Goal: Information Seeking & Learning: Learn about a topic

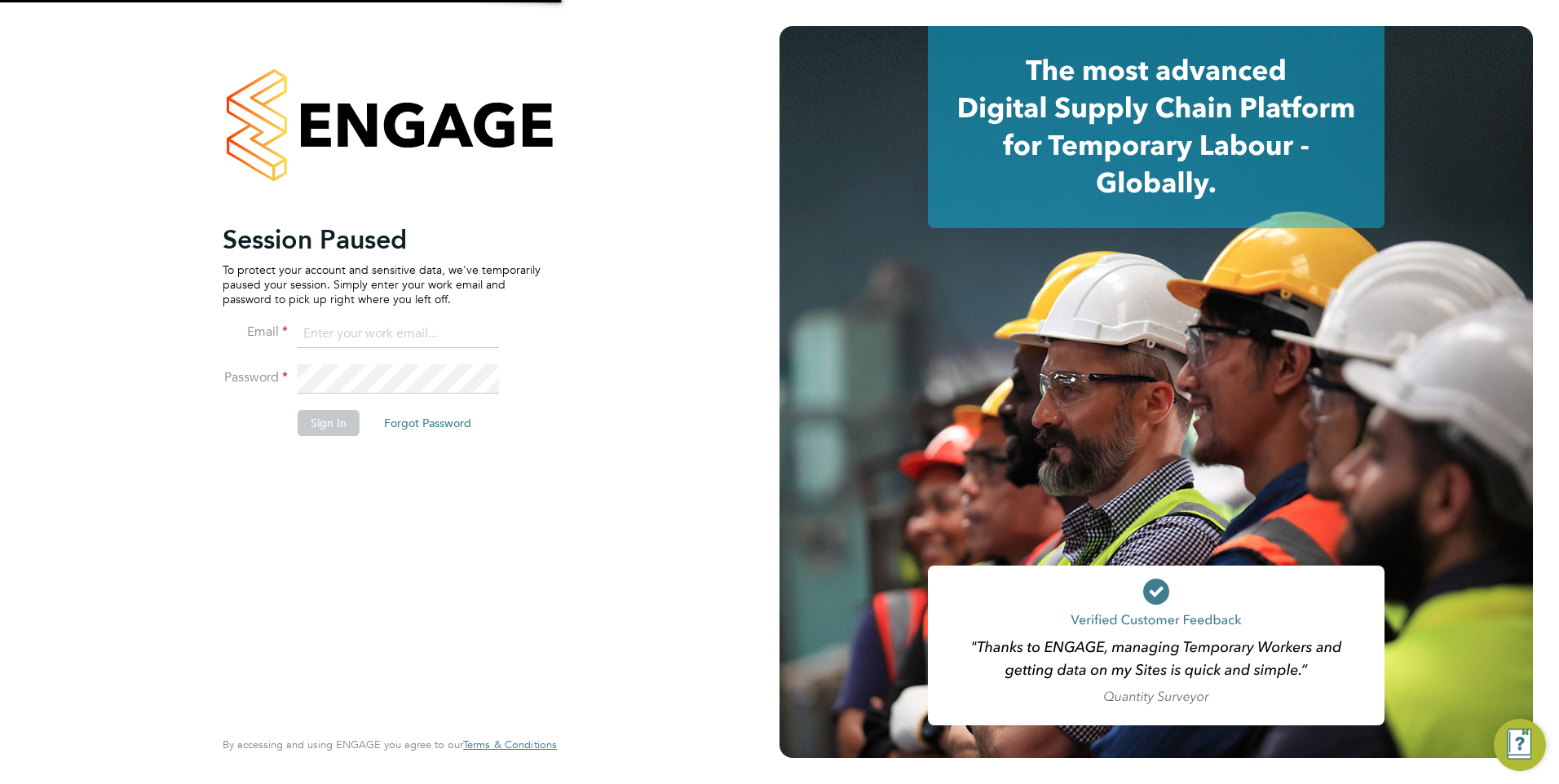
type input "Pallvi.Raghvani@ncclondon.ac.uk"
click at [315, 417] on button "Sign In" at bounding box center [329, 423] width 62 height 26
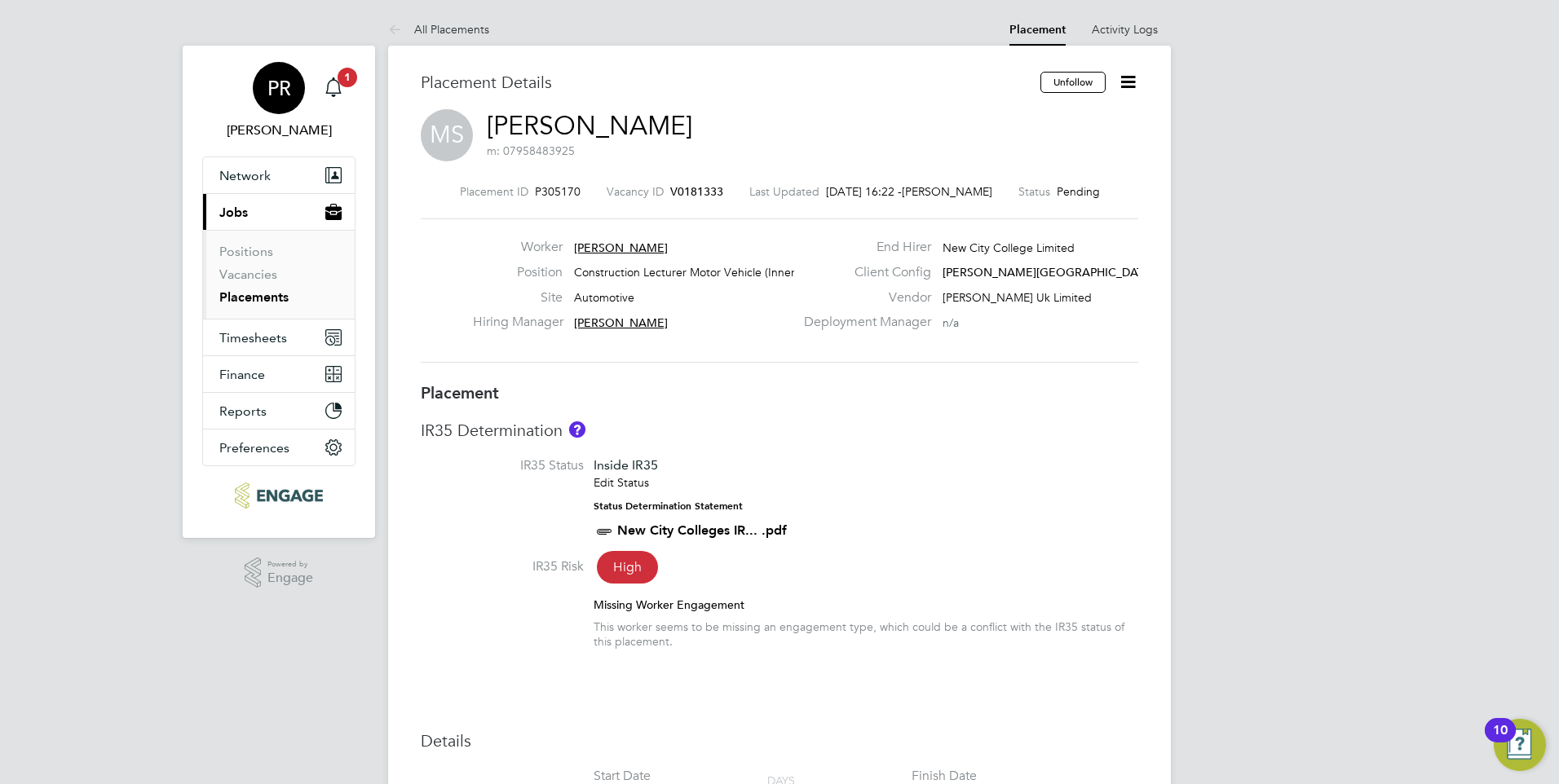
click at [351, 89] on link "PR Pallvi Raghvani" at bounding box center [278, 101] width 153 height 79
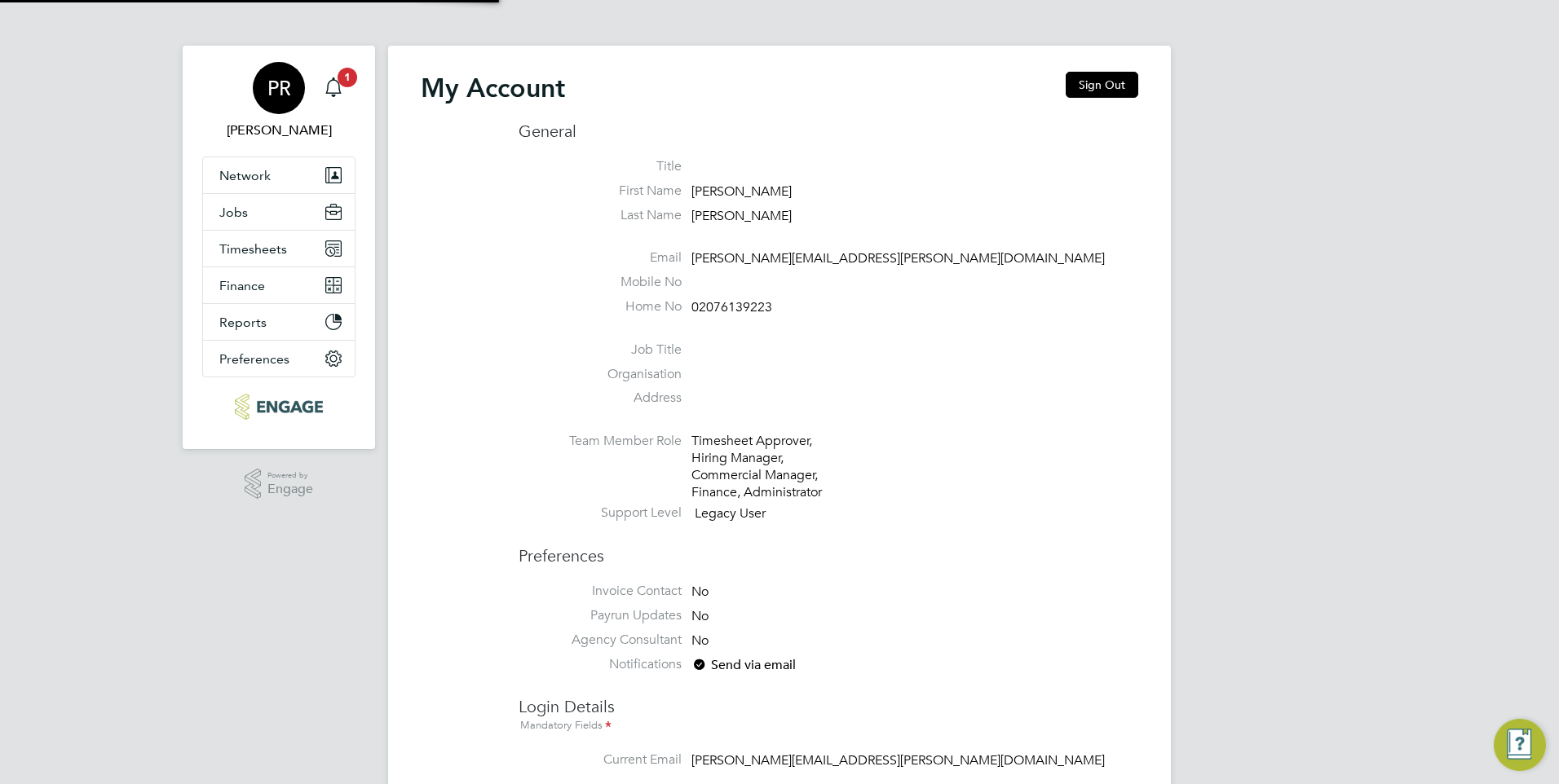
type input "Pallvi.Raghvani@ncclondon.ac.uk"
click at [335, 95] on icon "Main navigation" at bounding box center [333, 95] width 4 height 3
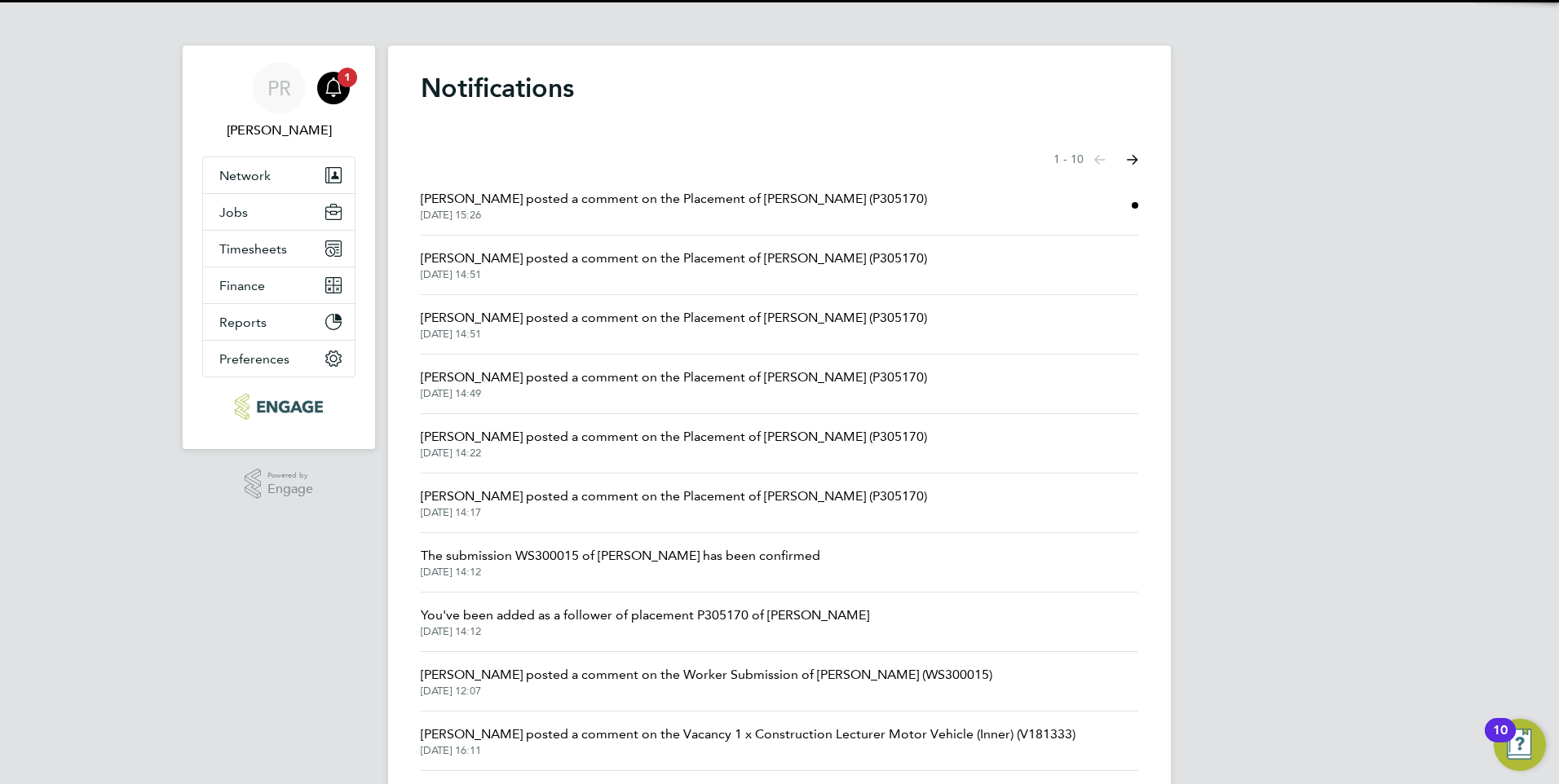
click at [488, 204] on span "Frank Pocock posted a comment on the Placement of Mohamed Sharif (P305170)" at bounding box center [674, 199] width 506 height 20
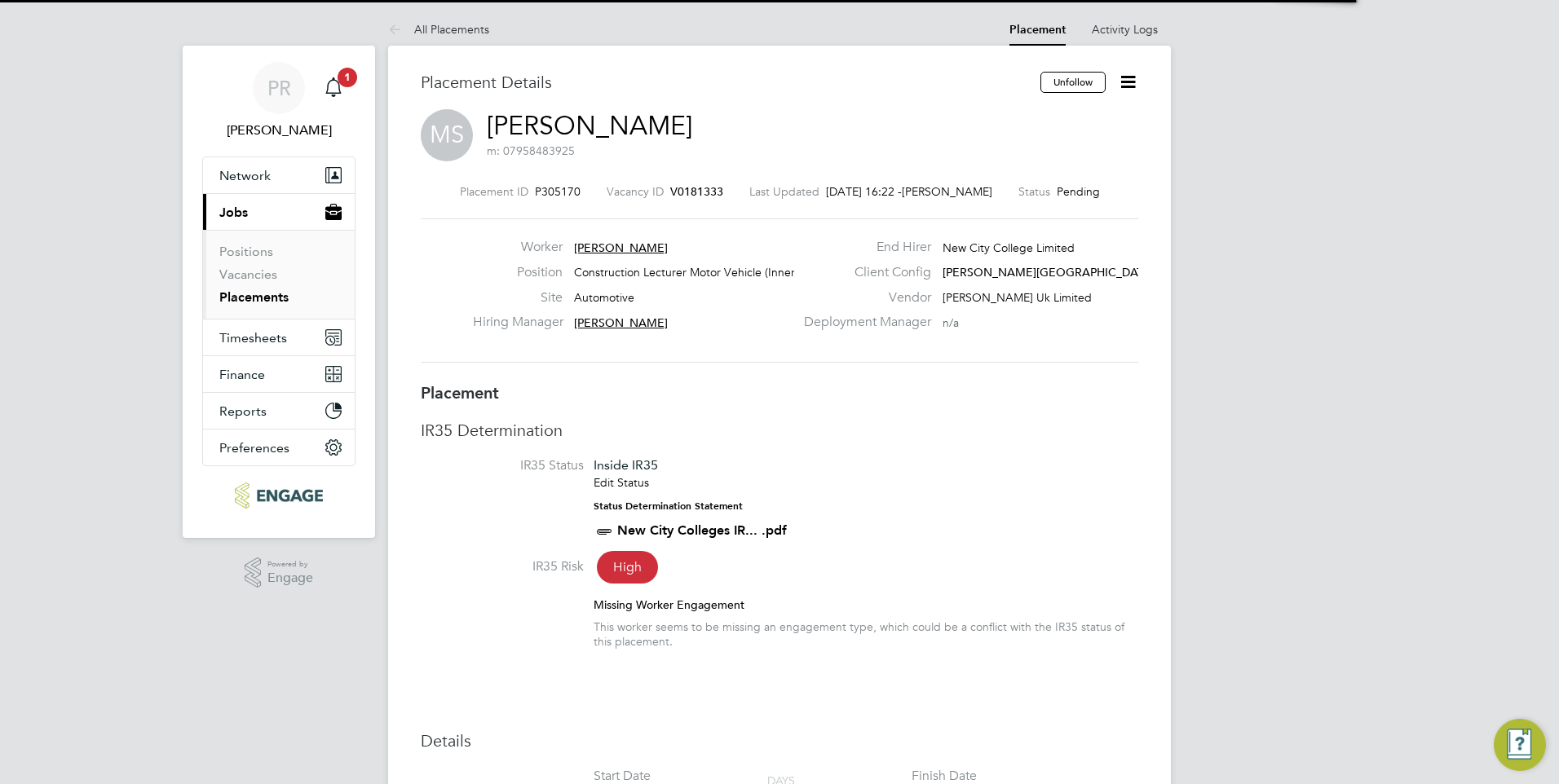
scroll to position [8, 8]
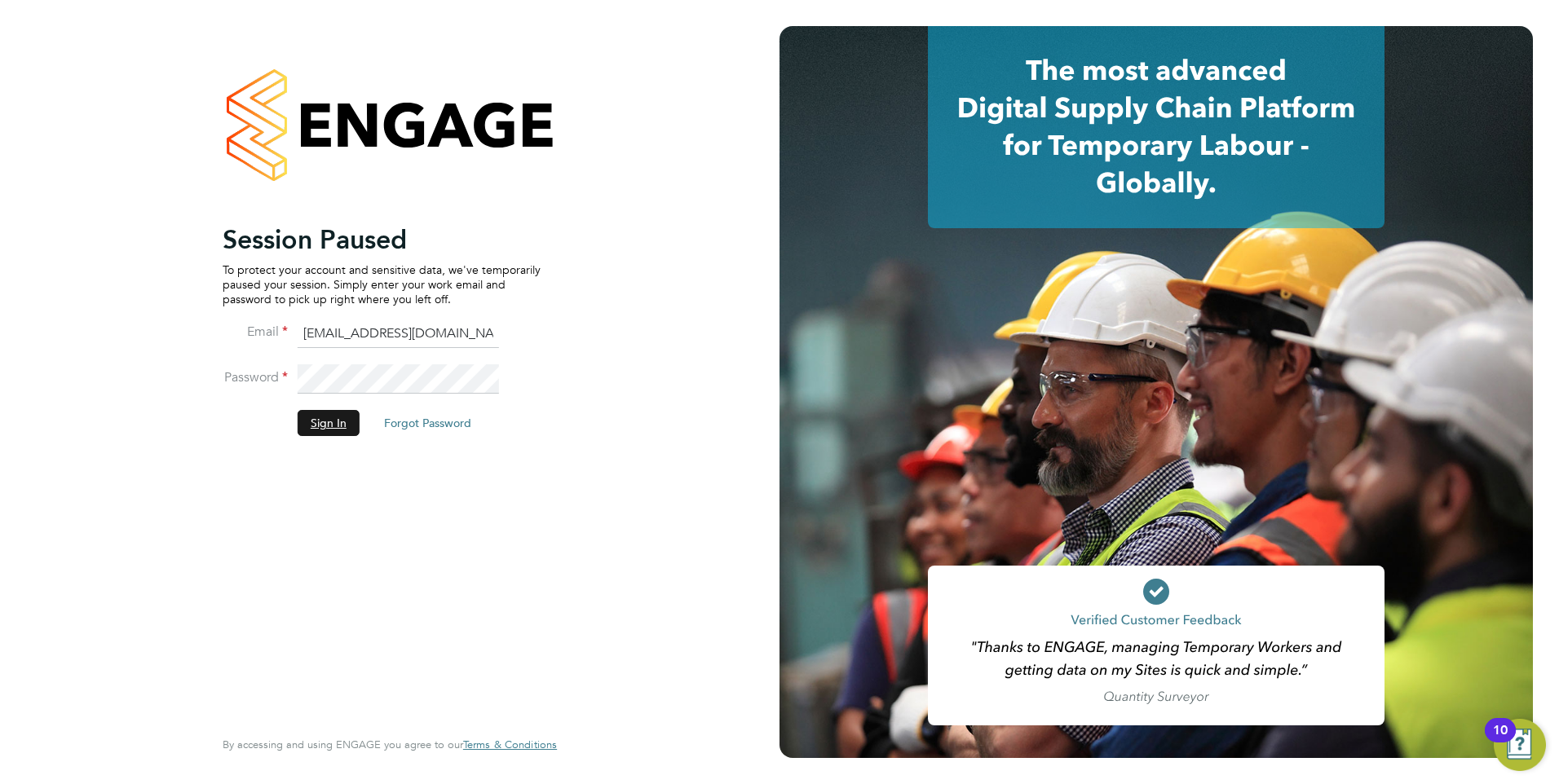
click at [334, 420] on button "Sign In" at bounding box center [329, 423] width 62 height 26
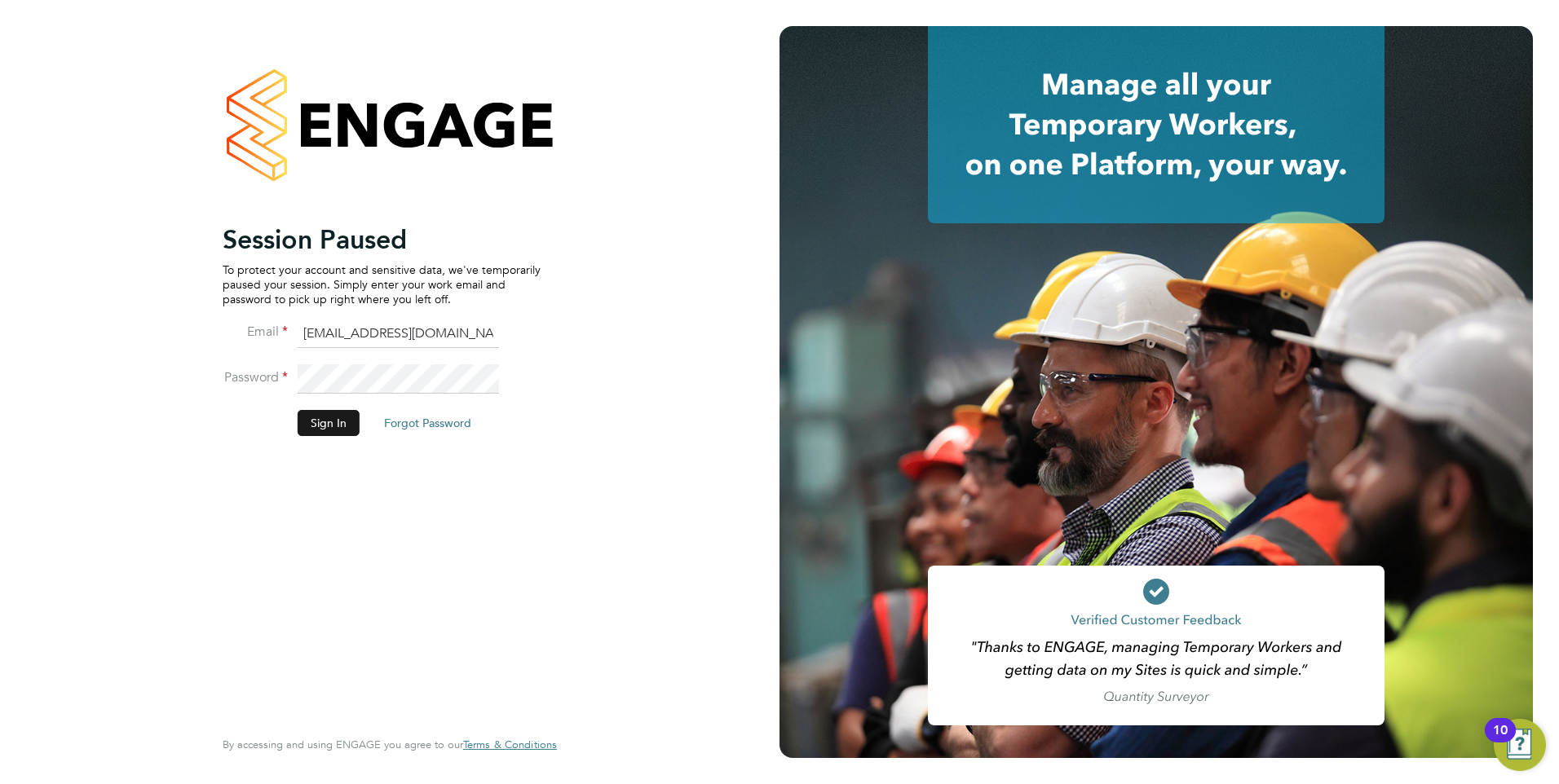
drag, startPoint x: 326, startPoint y: 355, endPoint x: 333, endPoint y: 411, distance: 56.4
click at [333, 411] on fieldset "Email Raj.Ali@ncclondon.ac.uk Password Sign In Forgot Password" at bounding box center [382, 386] width 318 height 134
click at [537, 261] on ng-template "Session Paused To protect your account and sensitive data, we've temporarily pa…" at bounding box center [382, 338] width 318 height 229
click at [480, 318] on ng-template "Session Paused To protect your account and sensitive data, we've temporarily pa…" at bounding box center [382, 338] width 318 height 229
click at [481, 322] on input "Raj.Ali@ncclondon.ac.uk" at bounding box center [398, 334] width 201 height 29
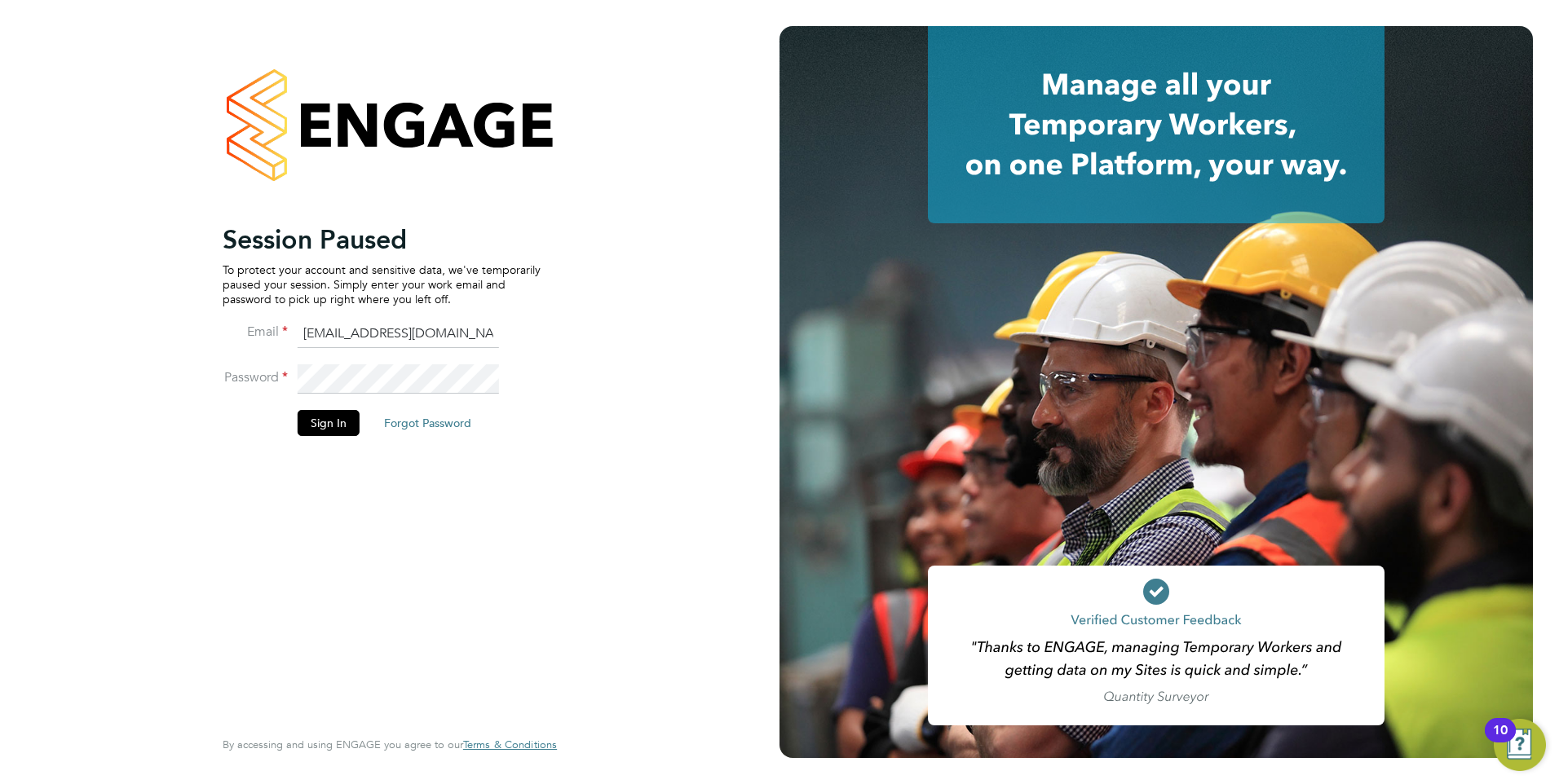
drag, startPoint x: 481, startPoint y: 322, endPoint x: 515, endPoint y: 331, distance: 35.2
click at [481, 322] on input "Raj.Ali@ncclondon.ac.uk" at bounding box center [398, 334] width 201 height 29
type input "Pallvi.Raghvani@ncclondon.ac.uk"
click at [352, 428] on button "Sign In" at bounding box center [329, 423] width 62 height 26
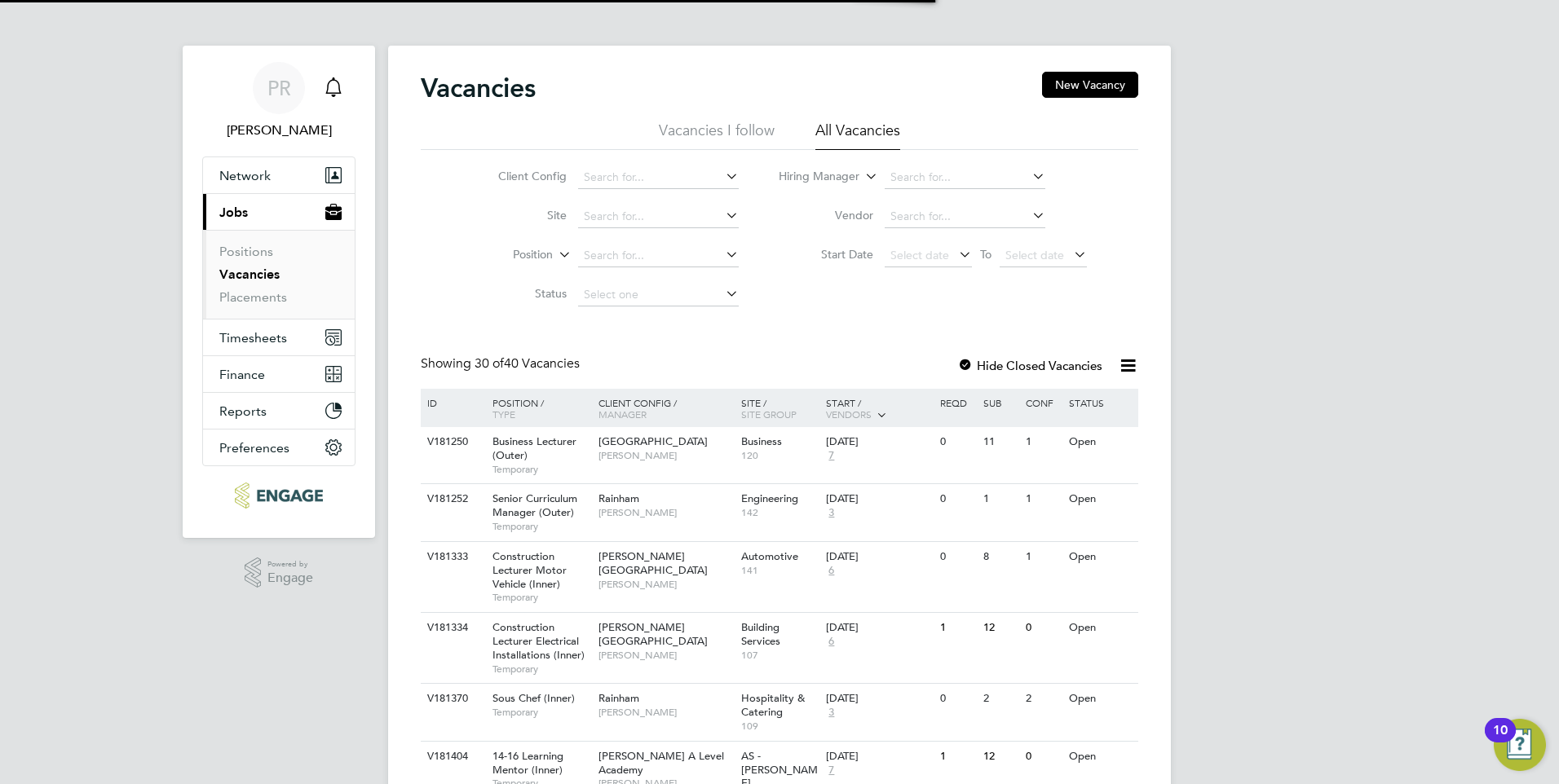
click at [333, 94] on icon "Main navigation" at bounding box center [333, 95] width 4 height 3
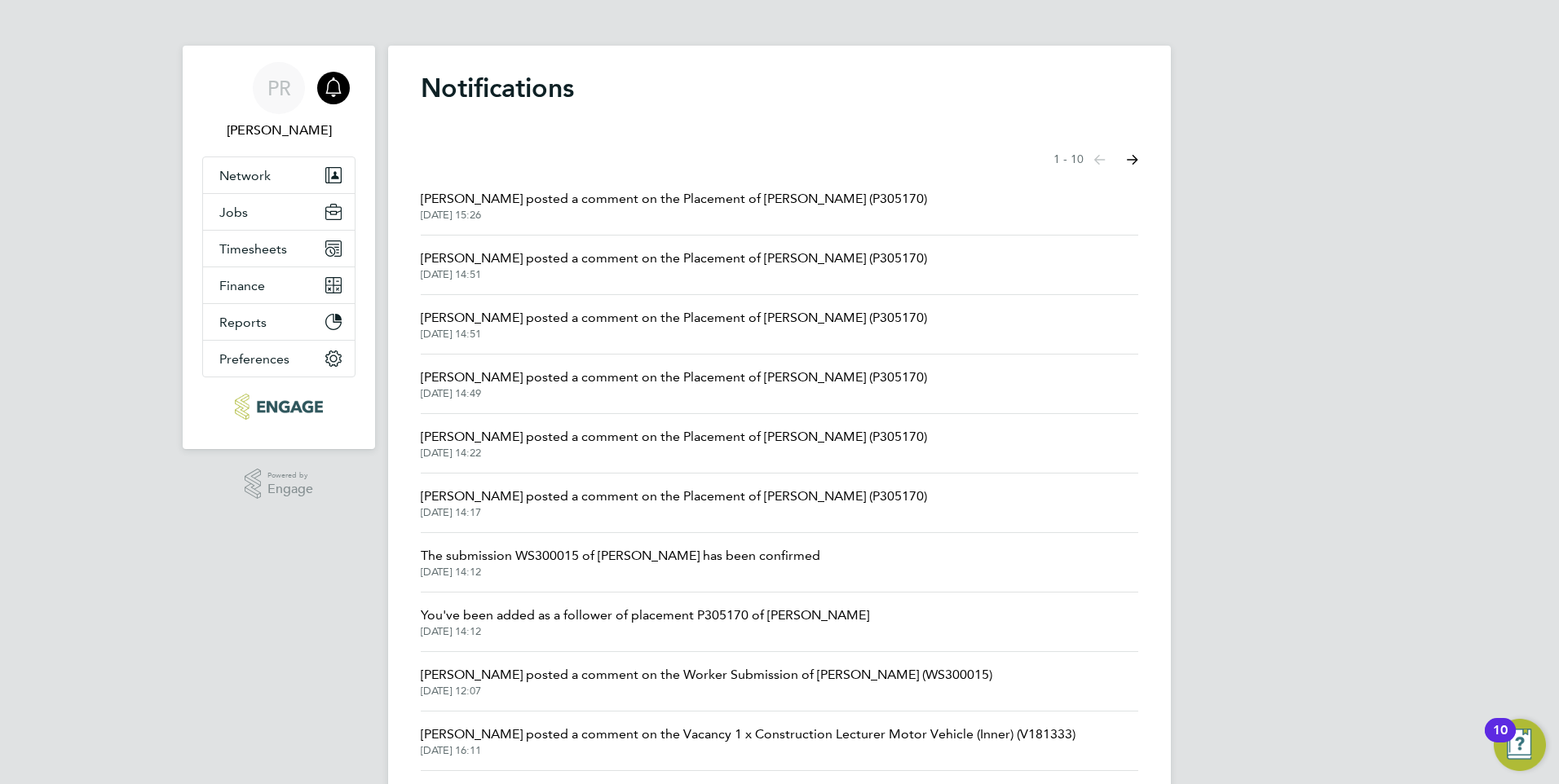
click at [561, 214] on span "[DATE] 15:26" at bounding box center [674, 215] width 506 height 13
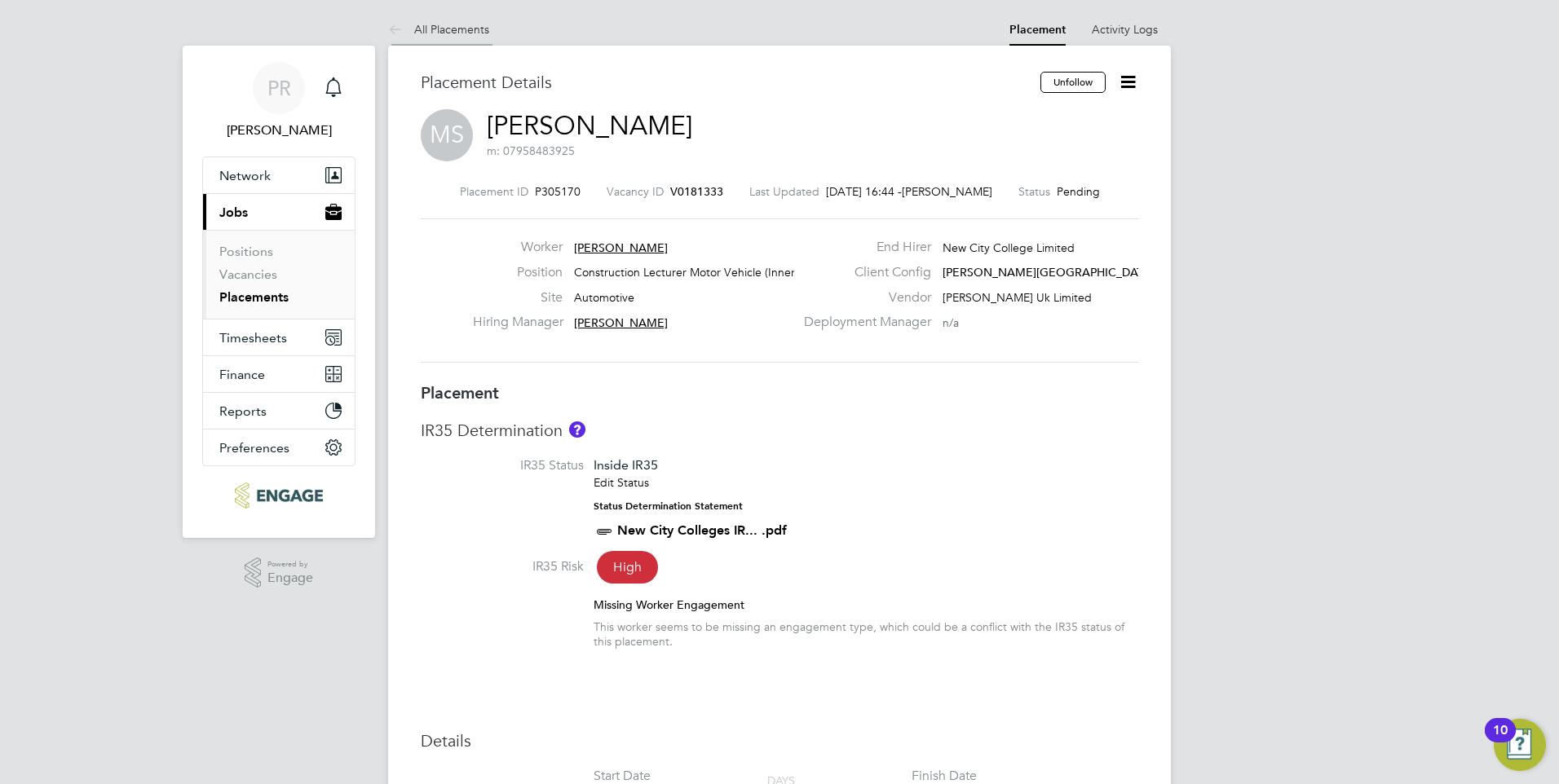
click at [451, 28] on link "All Placements" at bounding box center [438, 28] width 101 height 15
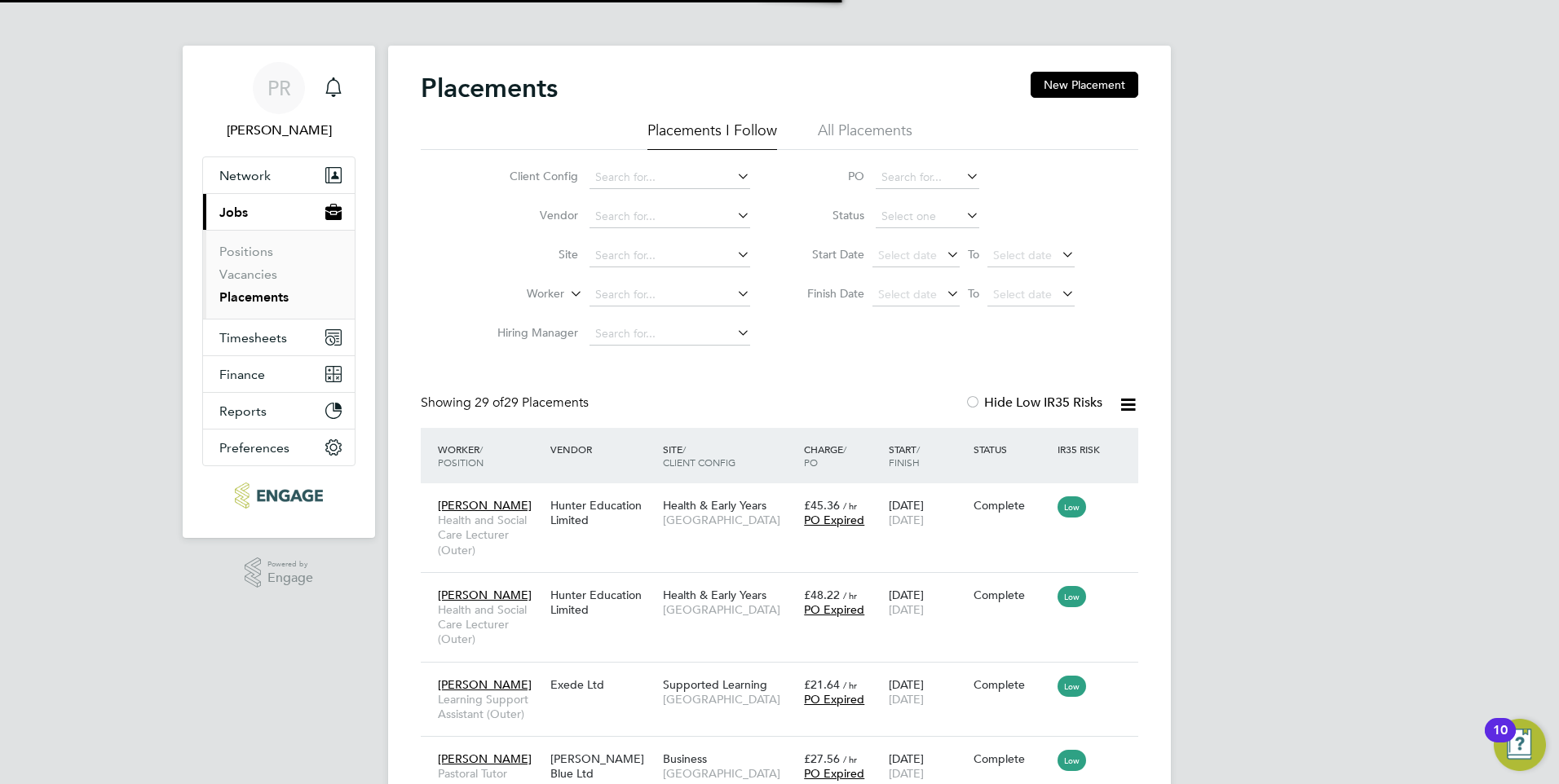
scroll to position [8, 8]
click at [902, 124] on li "All Placements" at bounding box center [865, 136] width 94 height 29
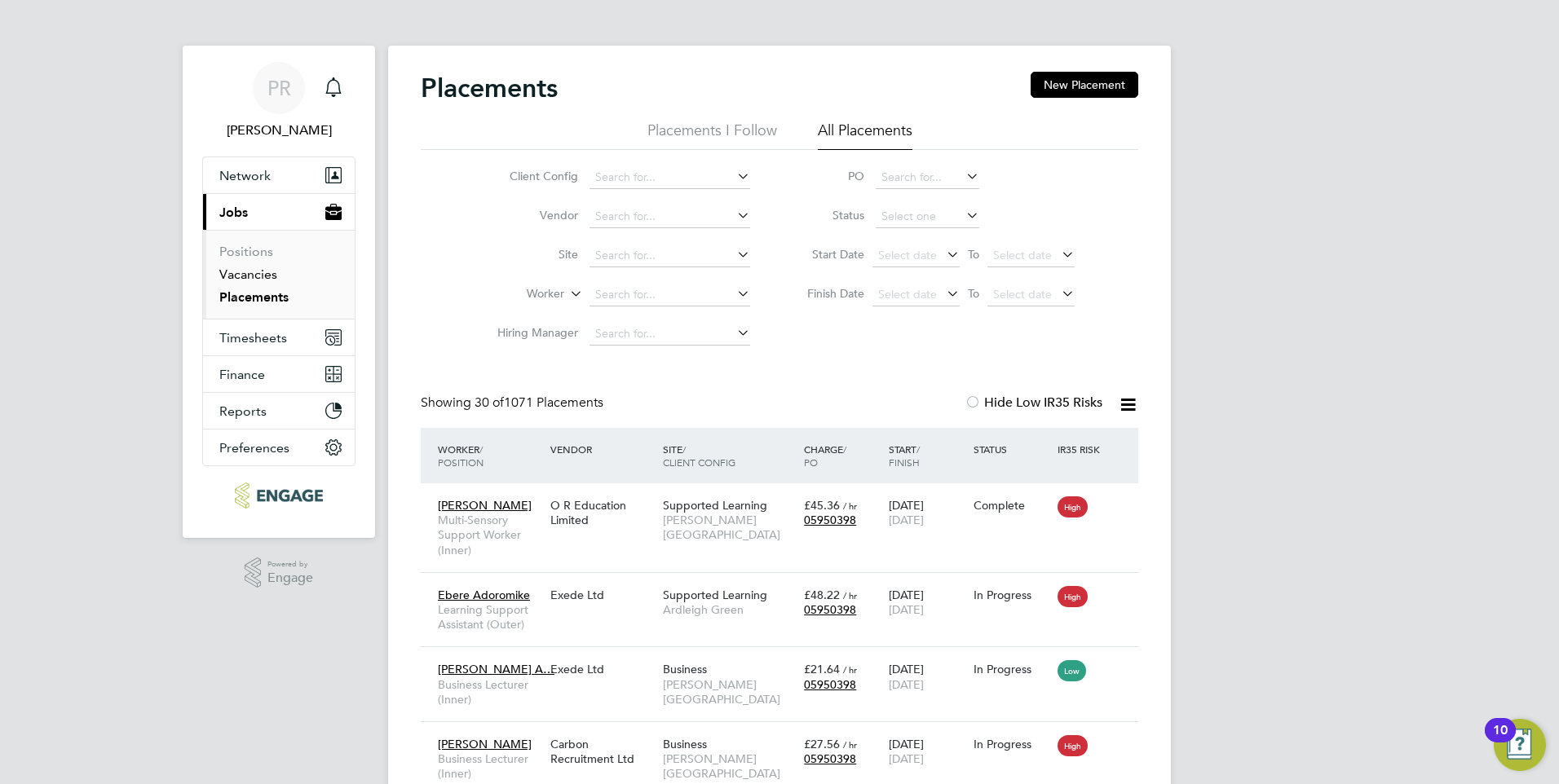
click at [225, 275] on link "Vacancies" at bounding box center [248, 275] width 58 height 16
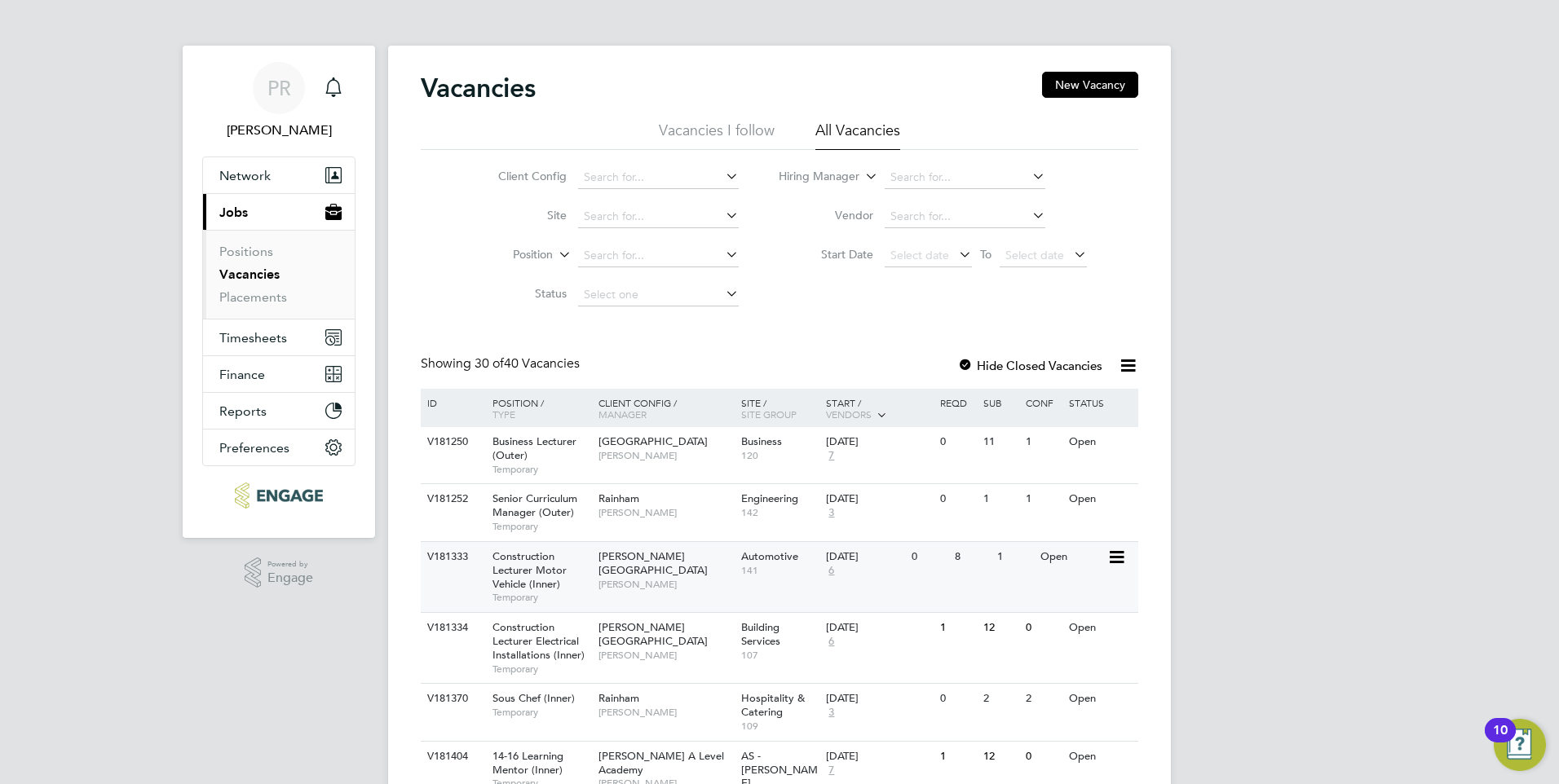
click at [650, 602] on div "V181333 Construction Lecturer Motor Vehicle (Inner) Temporary Hackney Campus Ra…" at bounding box center [779, 577] width 718 height 71
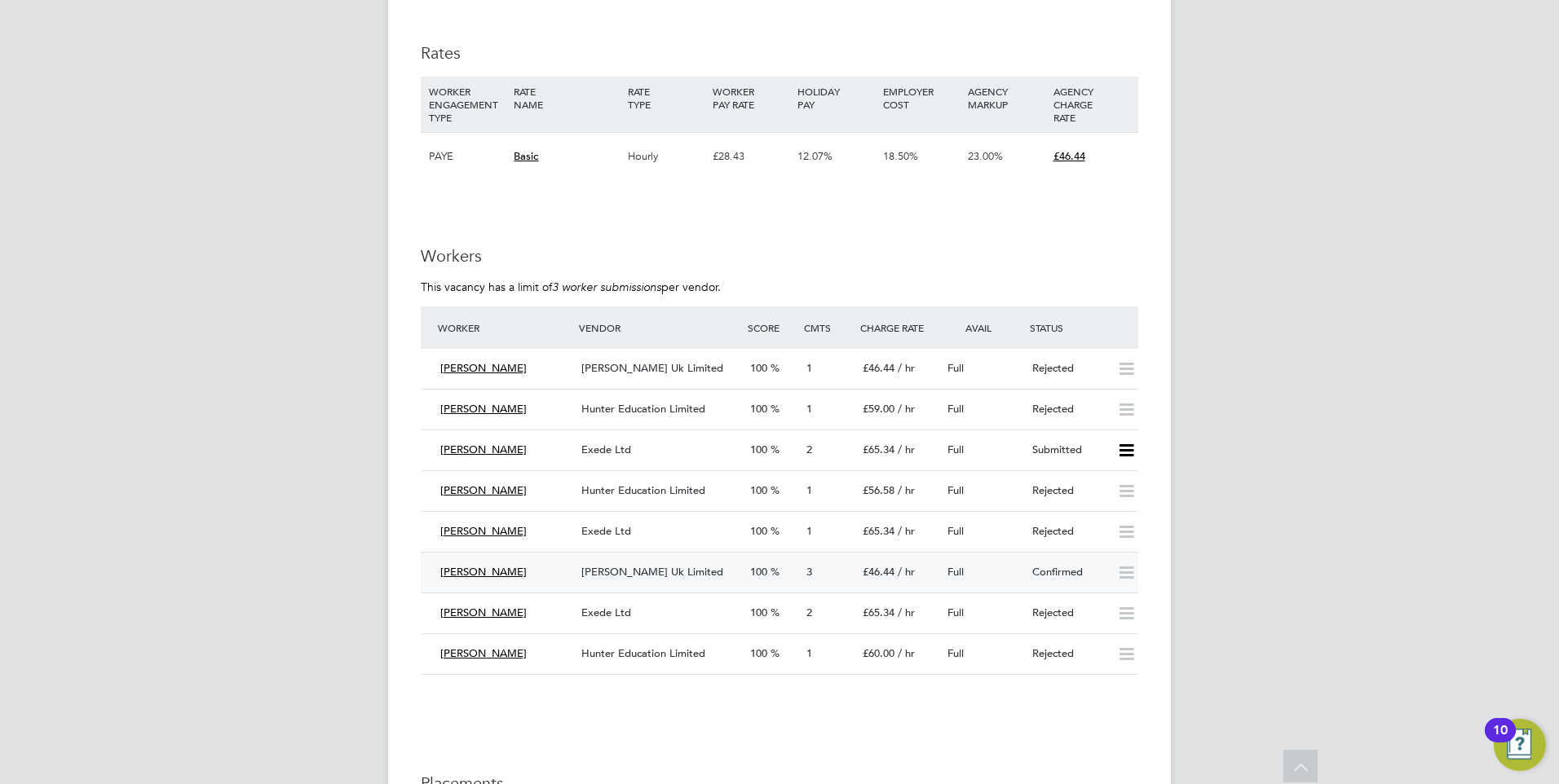
click at [1078, 567] on div "Confirmed" at bounding box center [1068, 572] width 85 height 27
